Goal: Task Accomplishment & Management: Complete application form

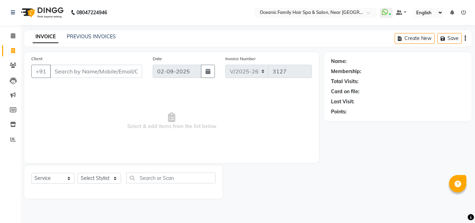
select select "4366"
select select "service"
drag, startPoint x: 0, startPoint y: 0, endPoint x: 106, endPoint y: 173, distance: 203.0
click at [106, 173] on select "Select Stylist [PERSON_NAME] [PERSON_NAME] [PERSON_NAME] Riyasat [PERSON_NAME] …" at bounding box center [98, 178] width 43 height 11
select select "23958"
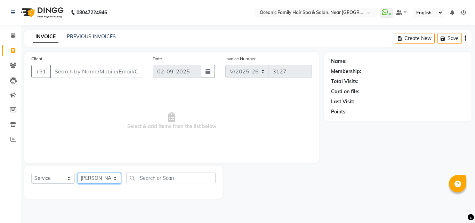
click at [77, 173] on select "Select Stylist [PERSON_NAME] [PERSON_NAME] [PERSON_NAME] Riyasat [PERSON_NAME] …" at bounding box center [98, 178] width 43 height 11
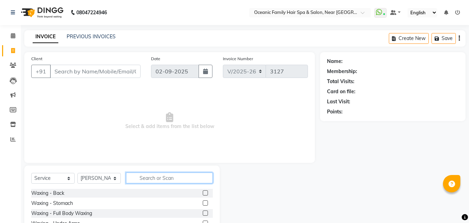
click at [158, 176] on input "text" at bounding box center [169, 177] width 87 height 11
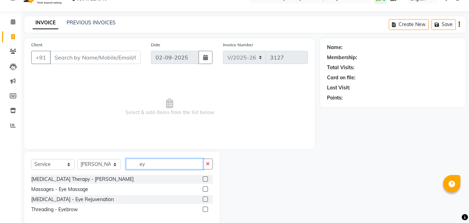
scroll to position [26, 0]
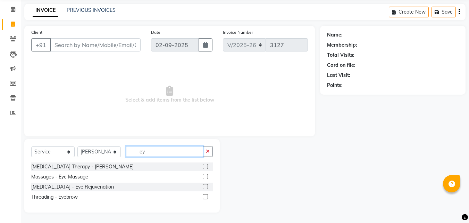
type input "ey"
click at [206, 196] on label at bounding box center [205, 196] width 5 height 5
click at [206, 196] on input "checkbox" at bounding box center [205, 197] width 5 height 5
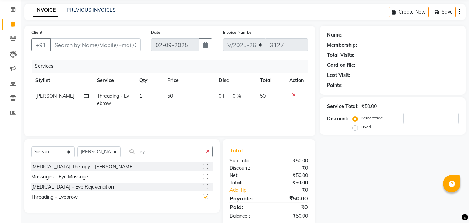
checkbox input "false"
click at [124, 48] on input "Client" at bounding box center [95, 44] width 91 height 13
type input "9"
type input "0"
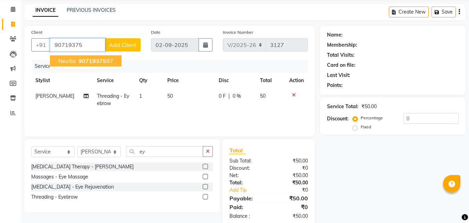
click at [63, 61] on span "Nevita" at bounding box center [66, 60] width 17 height 7
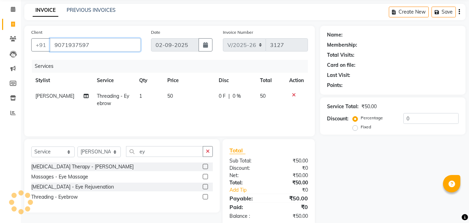
type input "9071937597"
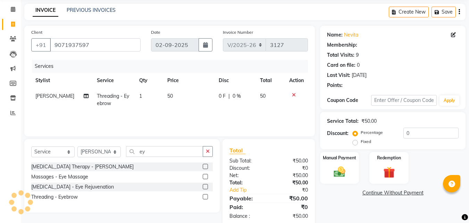
select select "1: Object"
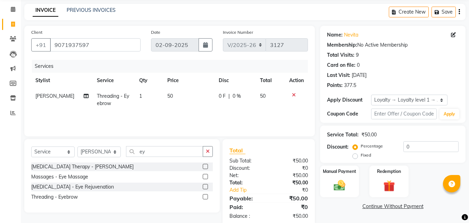
scroll to position [41, 0]
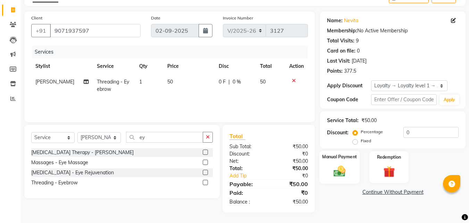
click at [344, 167] on img at bounding box center [339, 171] width 19 height 14
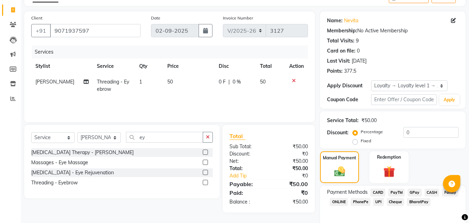
scroll to position [70, 0]
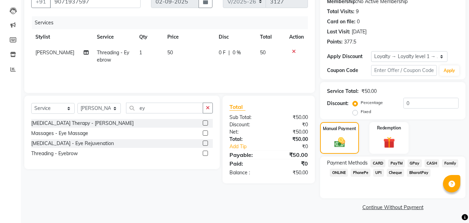
click at [434, 163] on span "CASH" at bounding box center [432, 163] width 15 height 8
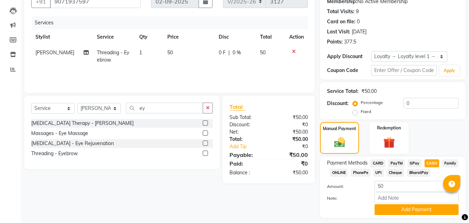
scroll to position [89, 0]
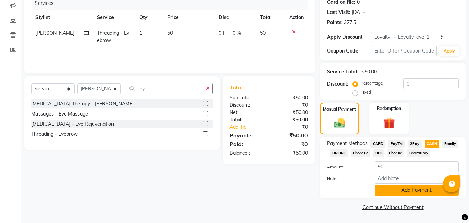
click at [444, 191] on button "Add Payment" at bounding box center [417, 189] width 84 height 11
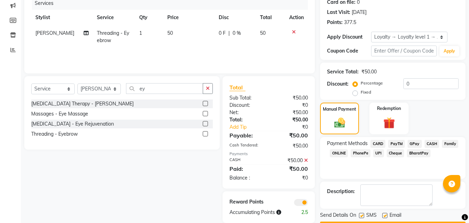
scroll to position [109, 0]
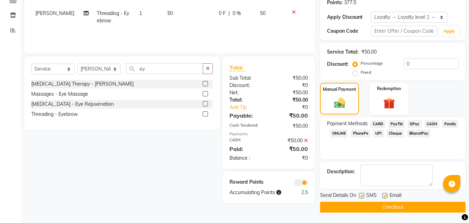
click at [437, 205] on button "Checkout" at bounding box center [393, 206] width 146 height 11
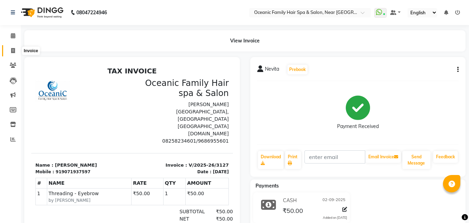
click at [9, 53] on span at bounding box center [13, 51] width 12 height 8
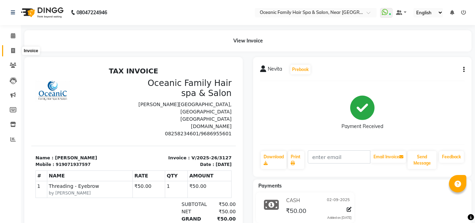
select select "4366"
select select "service"
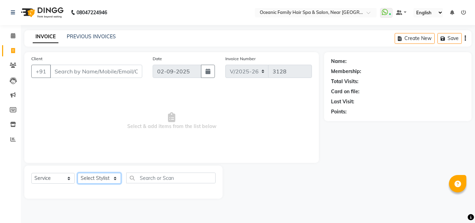
click at [99, 179] on select "Select Stylist [PERSON_NAME] [PERSON_NAME] [PERSON_NAME] Riyasat [PERSON_NAME] …" at bounding box center [98, 178] width 43 height 11
select select "89184"
click at [77, 173] on select "Select Stylist [PERSON_NAME] [PERSON_NAME] [PERSON_NAME] Riyasat [PERSON_NAME] …" at bounding box center [98, 178] width 43 height 11
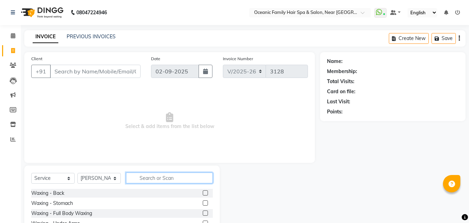
click at [138, 178] on input "text" at bounding box center [169, 177] width 87 height 11
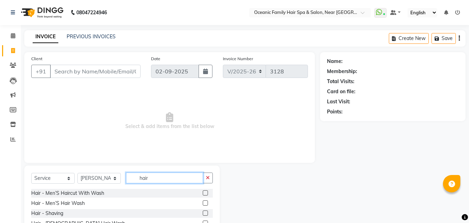
type input "hair"
click at [203, 192] on label at bounding box center [205, 192] width 5 height 5
click at [203, 192] on input "checkbox" at bounding box center [205, 193] width 5 height 5
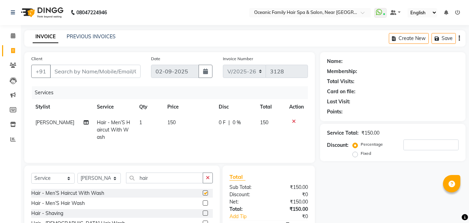
checkbox input "false"
click at [203, 212] on label at bounding box center [205, 212] width 5 height 5
click at [203, 212] on input "checkbox" at bounding box center [205, 213] width 5 height 5
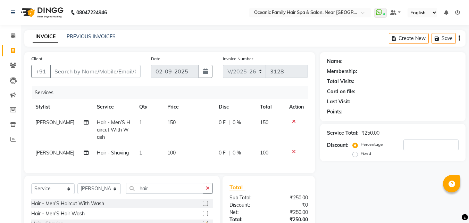
checkbox input "false"
click at [87, 70] on input "Client" at bounding box center [95, 71] width 91 height 13
type input "9"
type input "0"
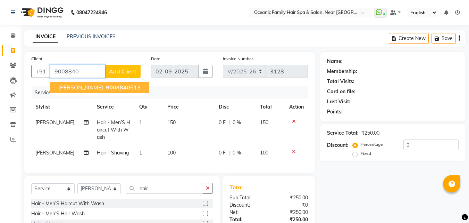
click at [106, 84] on span "9008840" at bounding box center [118, 87] width 24 height 7
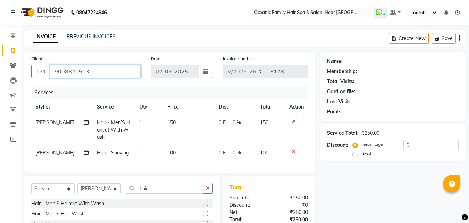
type input "9008840513"
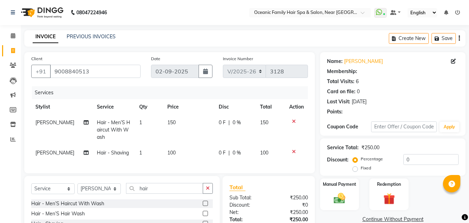
select select "1: Object"
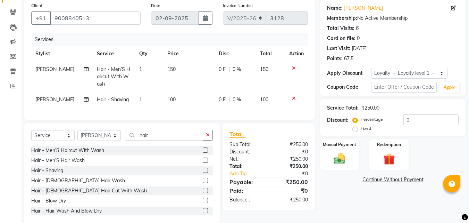
scroll to position [71, 0]
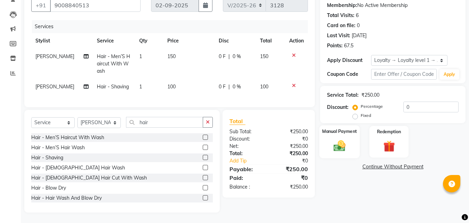
click at [323, 132] on div "Manual Payment" at bounding box center [340, 141] width 41 height 33
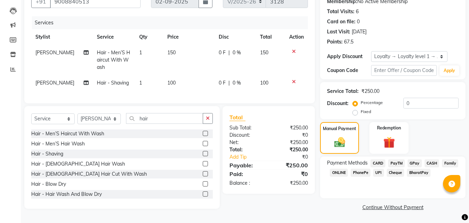
click at [399, 160] on span "PayTM" at bounding box center [396, 163] width 17 height 8
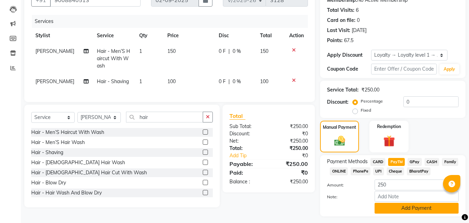
click at [419, 206] on button "Add Payment" at bounding box center [417, 208] width 84 height 11
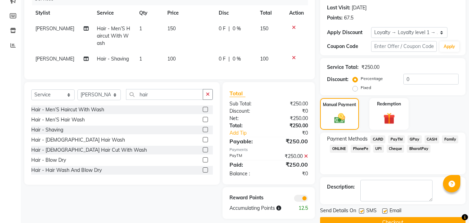
scroll to position [109, 0]
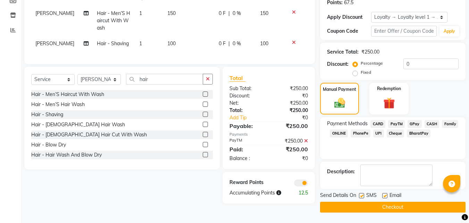
click at [396, 207] on button "Checkout" at bounding box center [393, 206] width 146 height 11
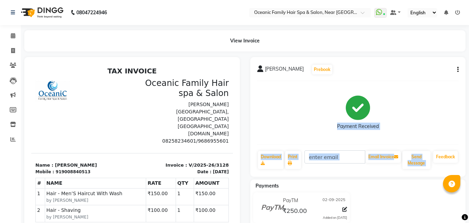
drag, startPoint x: 468, startPoint y: 118, endPoint x: 467, endPoint y: 148, distance: 29.9
click at [467, 148] on div "[PERSON_NAME] Prebook Payment Received Download Print Email Invoice Send Messag…" at bounding box center [358, 185] width 226 height 256
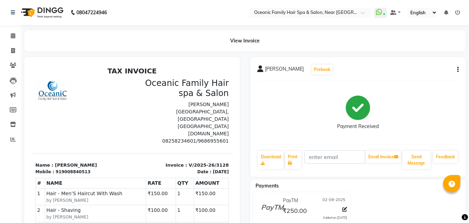
click at [241, 131] on div at bounding box center [132, 185] width 226 height 256
click at [12, 49] on icon at bounding box center [13, 50] width 4 height 5
select select "service"
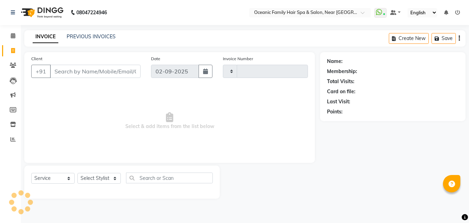
type input "3129"
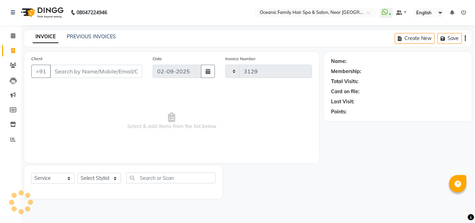
select select "4366"
click at [104, 182] on select "Select Stylist [PERSON_NAME] [PERSON_NAME] [PERSON_NAME] Riyasat [PERSON_NAME] …" at bounding box center [98, 178] width 43 height 11
select select "23960"
click at [77, 173] on select "Select Stylist [PERSON_NAME] [PERSON_NAME] [PERSON_NAME] Riyasat [PERSON_NAME] …" at bounding box center [98, 178] width 43 height 11
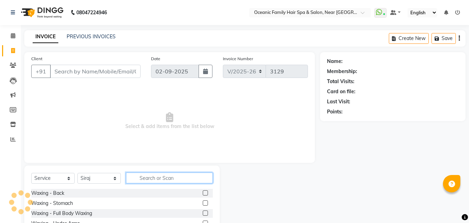
click at [153, 179] on input "text" at bounding box center [169, 177] width 87 height 11
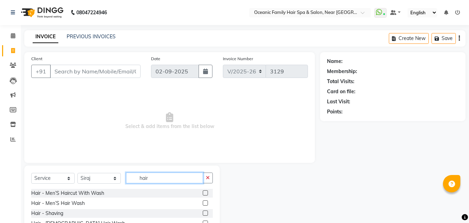
type input "hair"
click at [203, 193] on label at bounding box center [205, 192] width 5 height 5
click at [203, 193] on input "checkbox" at bounding box center [205, 193] width 5 height 5
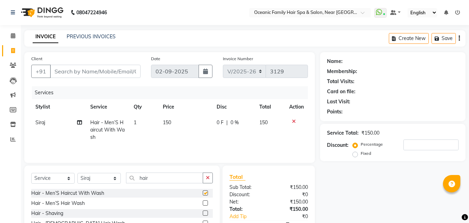
checkbox input "false"
click at [203, 213] on label at bounding box center [205, 212] width 5 height 5
click at [203, 213] on input "checkbox" at bounding box center [205, 213] width 5 height 5
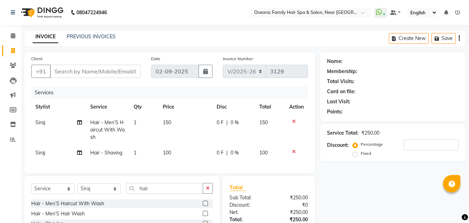
checkbox input "false"
click at [112, 71] on input "Client" at bounding box center [95, 71] width 91 height 13
type input "8"
type input "0"
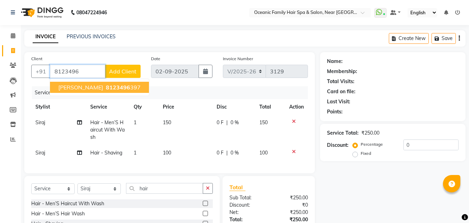
click at [67, 88] on span "[PERSON_NAME]" at bounding box center [80, 87] width 45 height 7
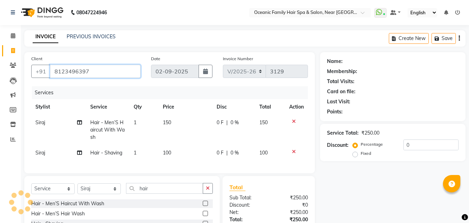
type input "8123496397"
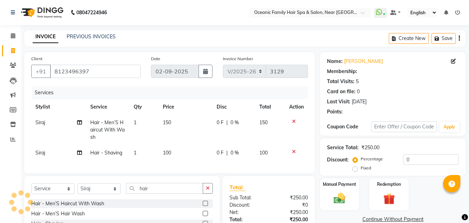
select select "1: Object"
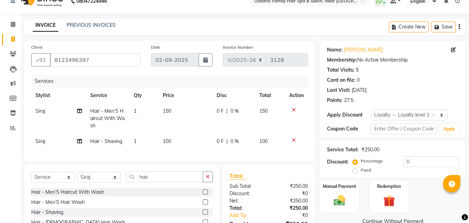
scroll to position [71, 0]
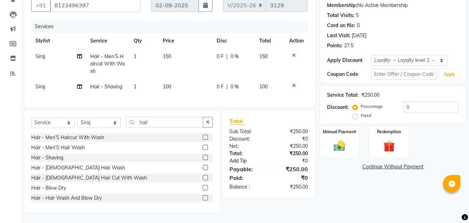
click at [247, 161] on link "Add Tip" at bounding box center [250, 160] width 52 height 7
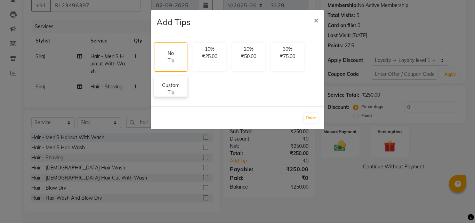
click at [178, 84] on p "Custom Tip" at bounding box center [170, 89] width 24 height 15
select select "23960"
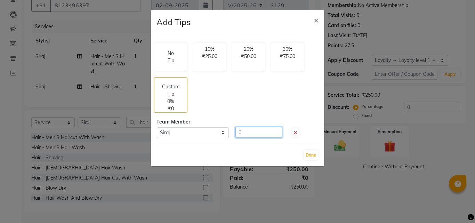
click at [244, 130] on input "0" at bounding box center [258, 132] width 47 height 11
type input "100"
click at [315, 157] on button "Done" at bounding box center [311, 155] width 14 height 10
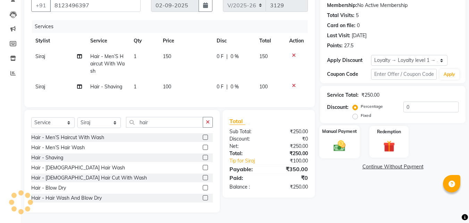
click at [343, 140] on img at bounding box center [339, 146] width 19 height 14
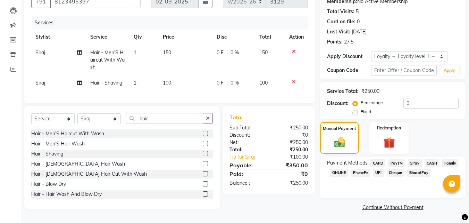
click at [433, 163] on span "CASH" at bounding box center [432, 163] width 15 height 8
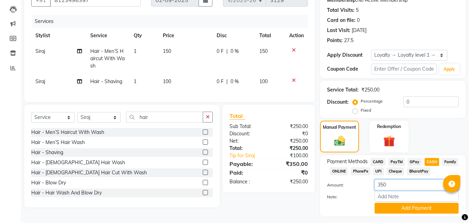
click at [399, 186] on input "350" at bounding box center [417, 184] width 84 height 11
type input "3"
type input "50"
click at [415, 199] on input "Note:" at bounding box center [417, 196] width 84 height 11
type input "3"
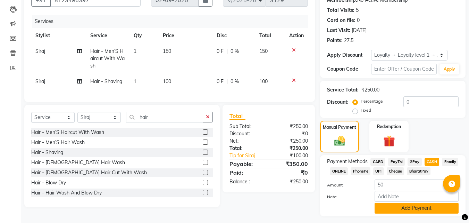
click at [400, 206] on button "Add Payment" at bounding box center [417, 208] width 84 height 11
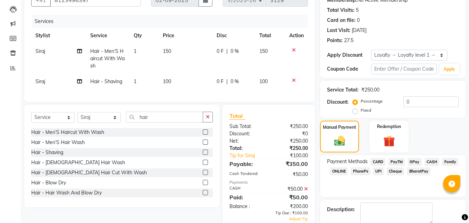
click at [393, 161] on span "PayTM" at bounding box center [396, 162] width 17 height 8
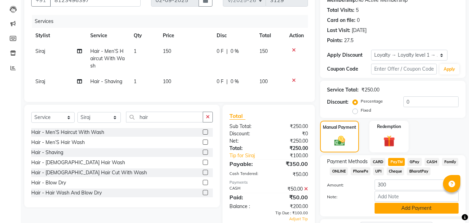
click at [397, 205] on button "Add Payment" at bounding box center [417, 208] width 84 height 11
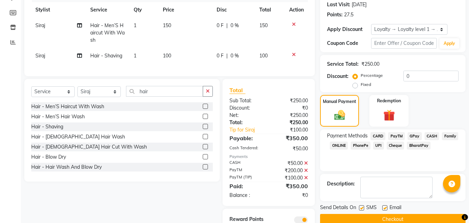
scroll to position [130, 0]
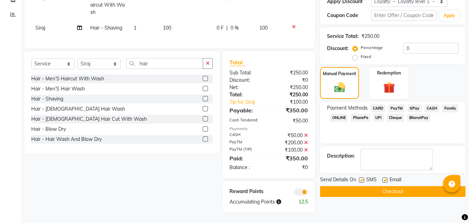
click at [403, 186] on button "Checkout" at bounding box center [393, 191] width 146 height 11
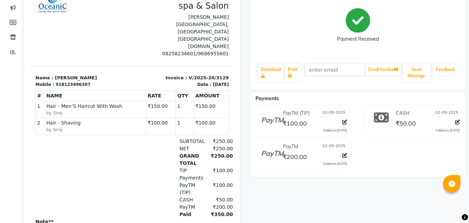
scroll to position [18, 0]
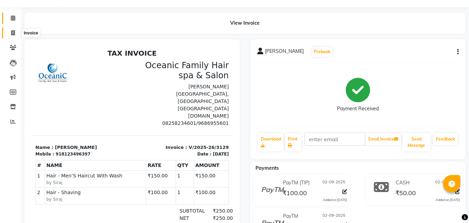
click at [12, 36] on span at bounding box center [13, 33] width 12 height 8
select select "service"
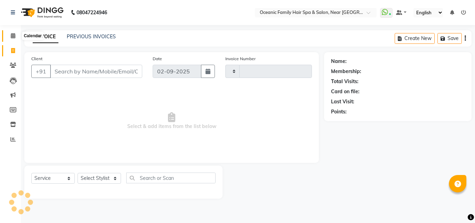
type input "3130"
select select "4366"
